Goal: Complete application form

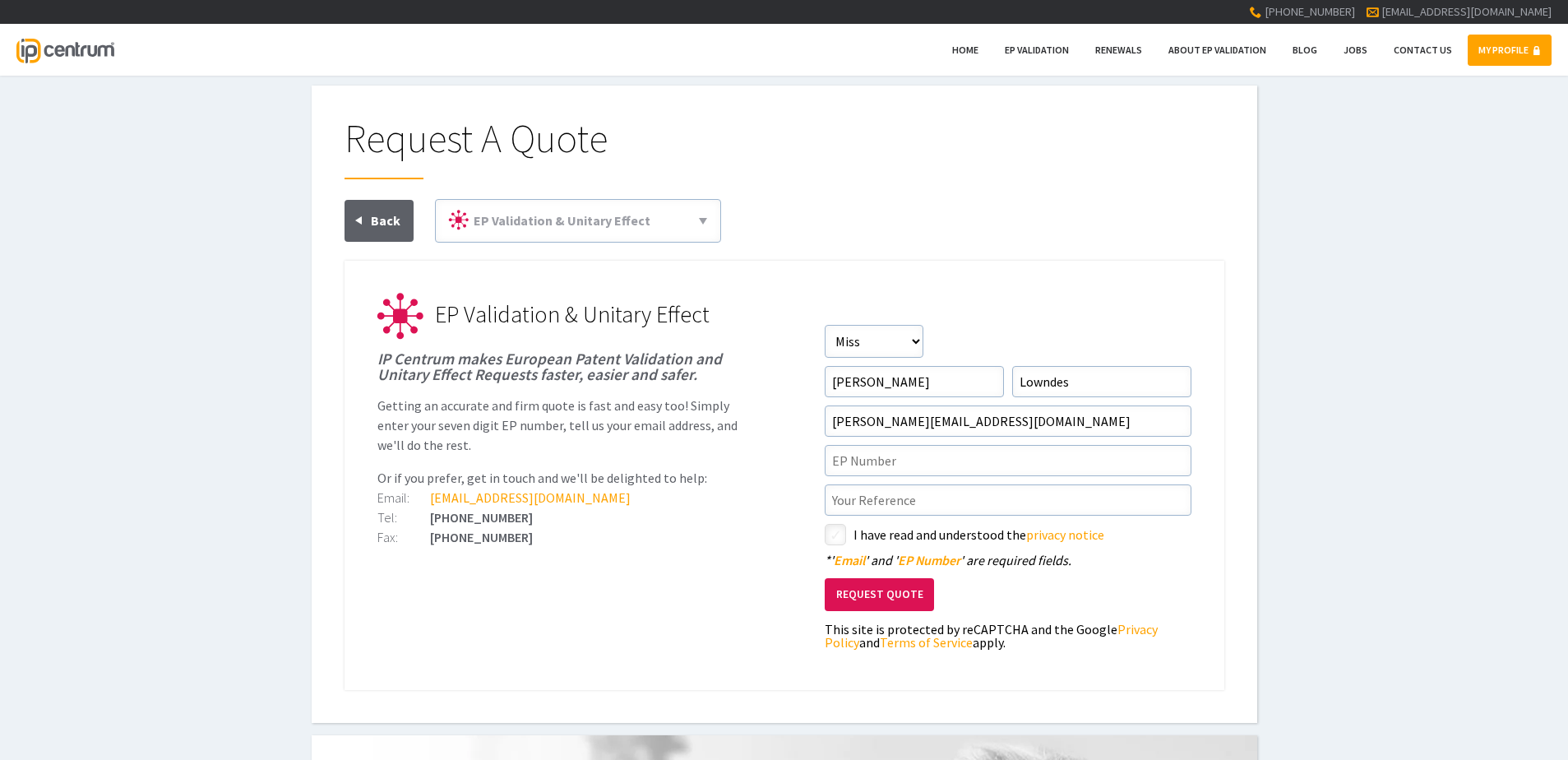
click at [925, 441] on form "Salutation Salutation Mr Mrs Miss Ms Dr Other First Name Jessica Surname Lownde…" at bounding box center [1008, 491] width 367 height 332
click at [911, 459] on input"] "text" at bounding box center [1008, 460] width 367 height 31
paste input"] "2977849"
type input"] "2977849"
click at [876, 492] on input"] "text" at bounding box center [1008, 499] width 367 height 31
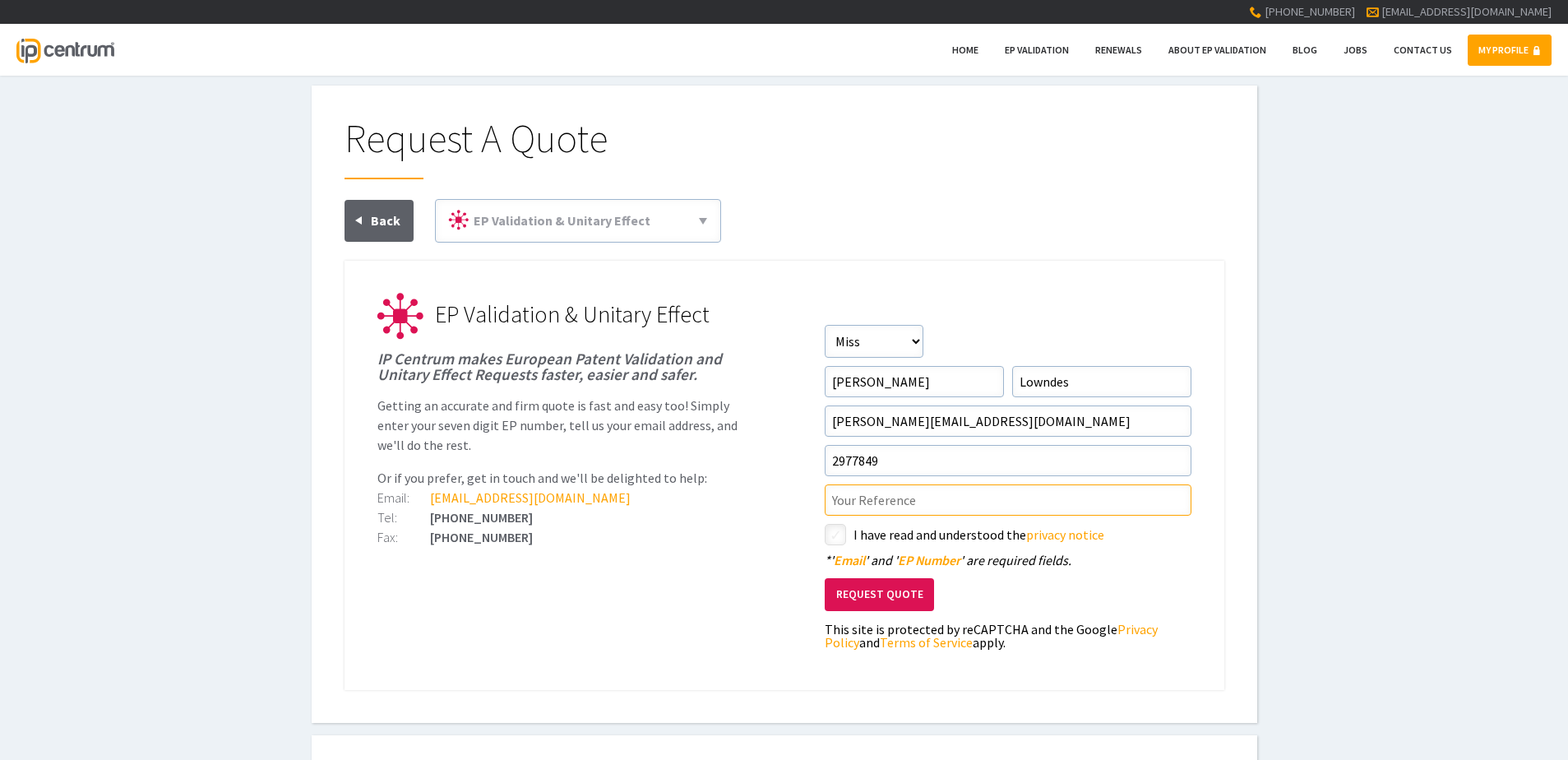
paste input"] "P124603.DE.01"
type input"] "P124603.DE.01"
click at [821, 534] on ul "EP Validation & Unitary Effect IP Centrum makes European Patent Validation and …" at bounding box center [784, 475] width 880 height 429
click at [829, 535] on input"] "checkbox" at bounding box center [838, 537] width 20 height 20
checkbox input"] "true"
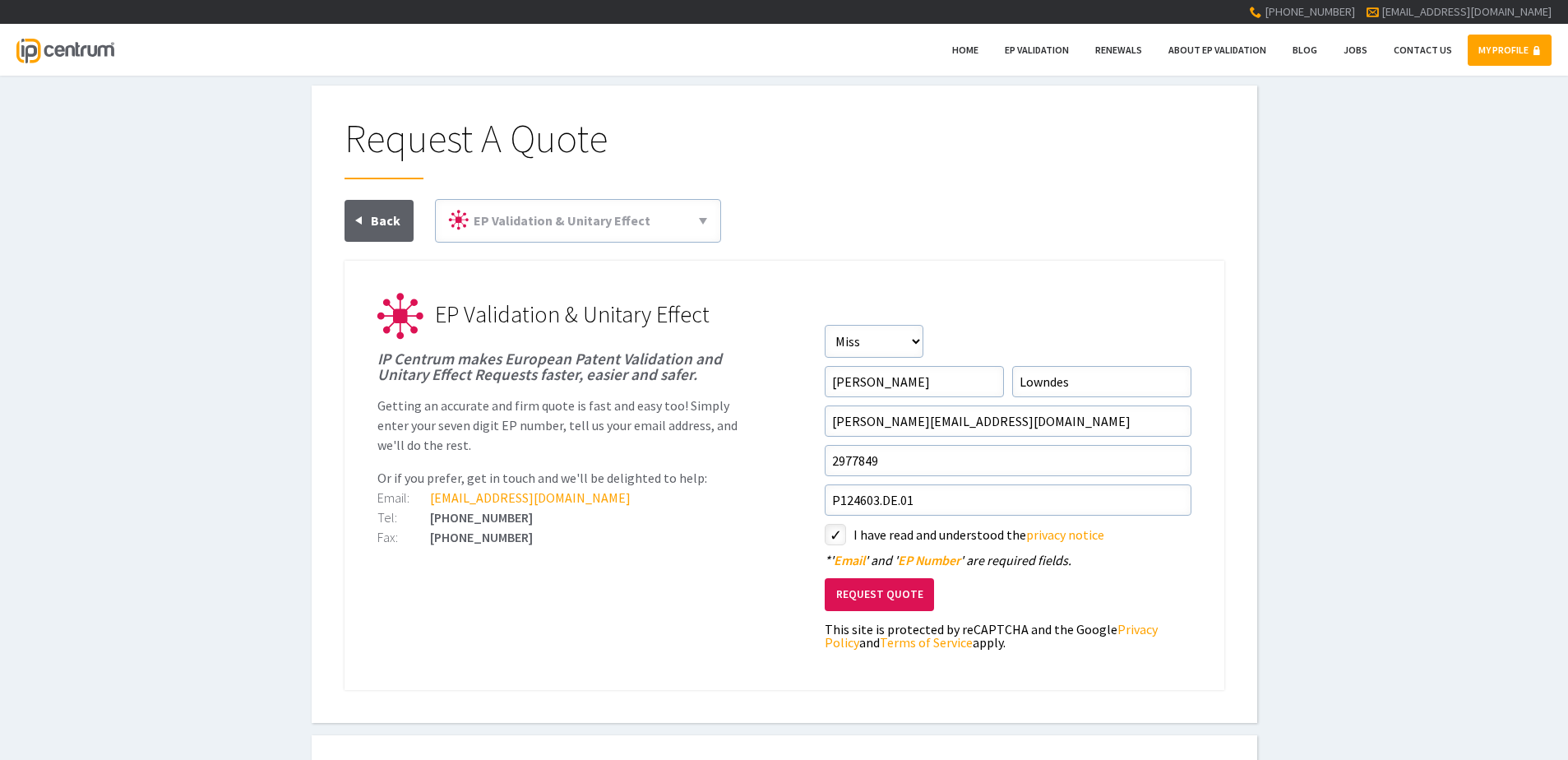
click at [881, 593] on button "Request Quote" at bounding box center [879, 595] width 109 height 34
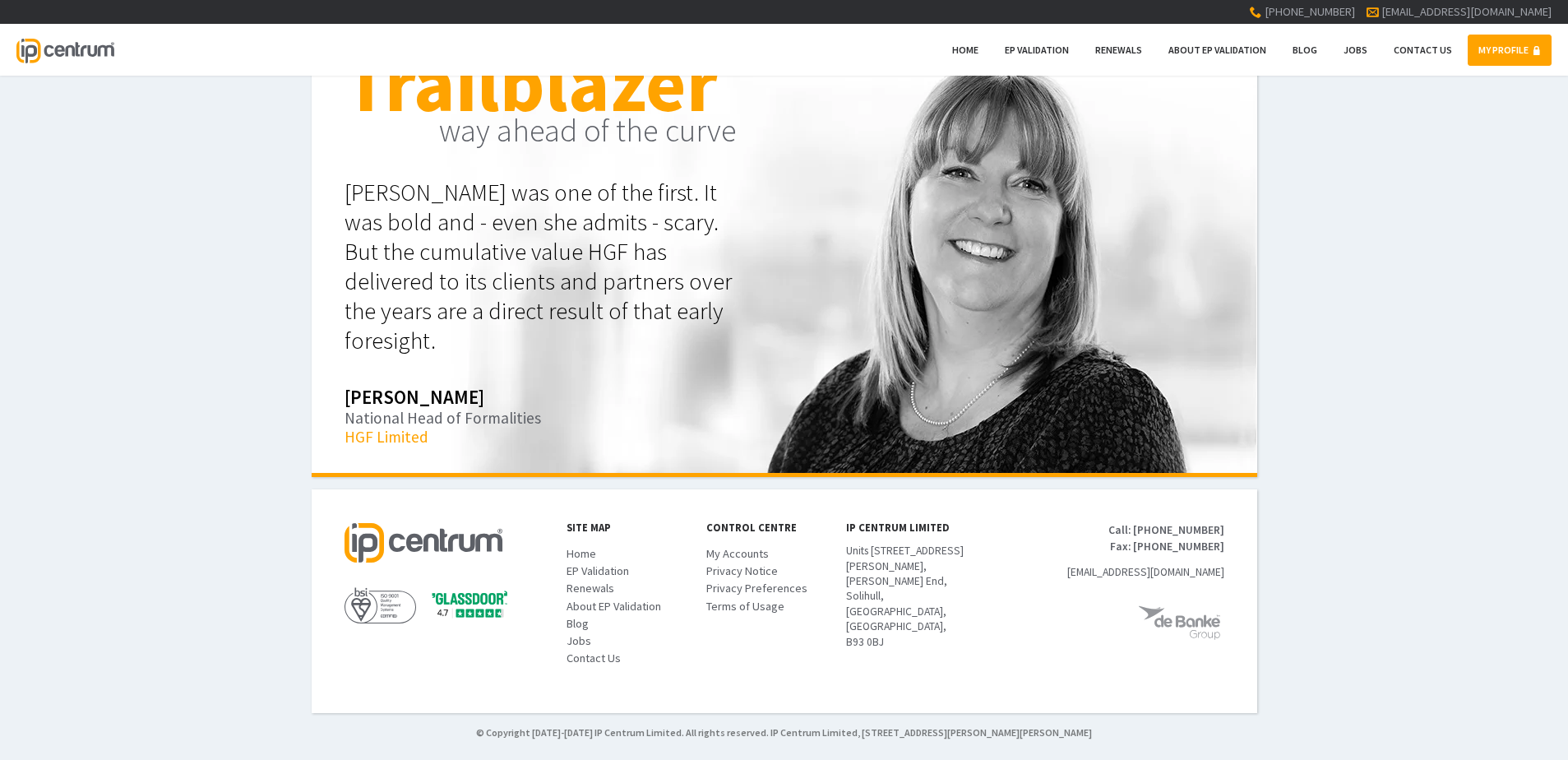
scroll to position [75, 0]
